Goal: Task Accomplishment & Management: Complete application form

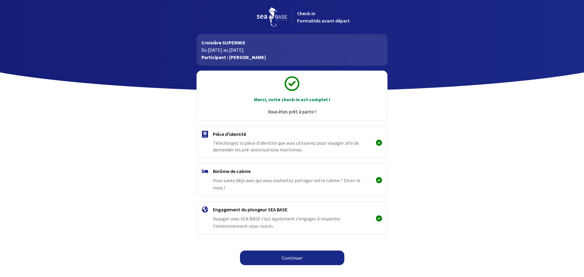
click at [282, 250] on link "Continuer" at bounding box center [292, 257] width 104 height 15
click at [277, 254] on link "Continuer" at bounding box center [292, 257] width 104 height 15
